Goal: Information Seeking & Learning: Learn about a topic

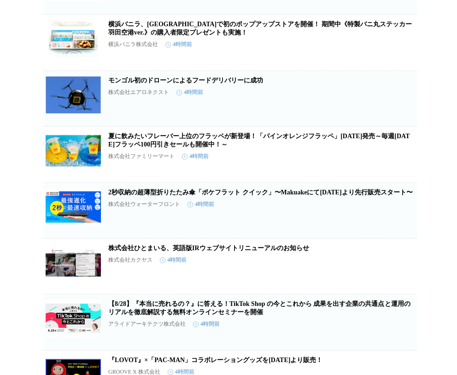
scroll to position [838, 0]
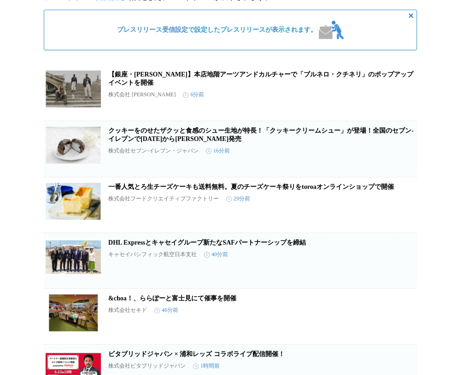
scroll to position [0, 0]
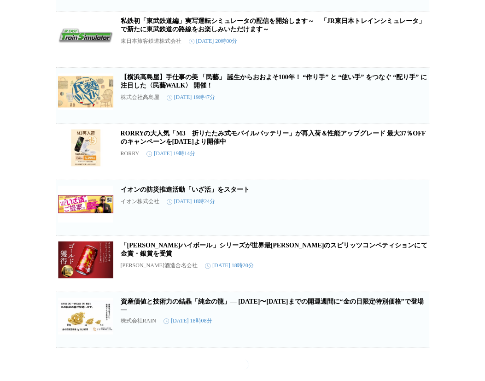
scroll to position [23941, 0]
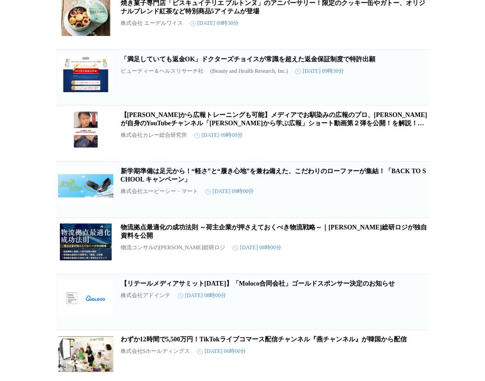
scroll to position [5522, 0]
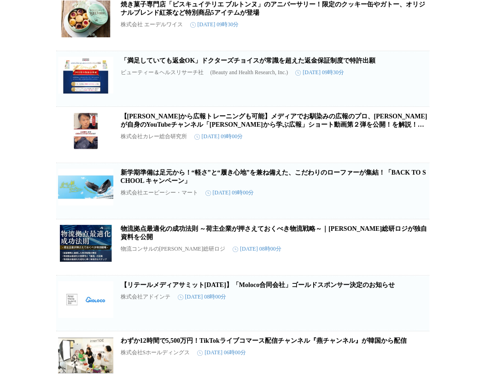
click at [113, 163] on article "【大谷翔平から広報トレーニングも可能】メディアでお馴染みの広報のプロ、井上岳久が自身のYouTubeチャンネル「大谷翔平から学ぶ広報」ショート動画第２弾を公開…" at bounding box center [242, 135] width 373 height 56
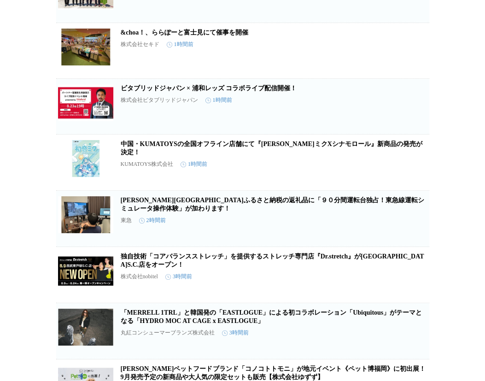
scroll to position [0, 0]
